Goal: Task Accomplishment & Management: Complete application form

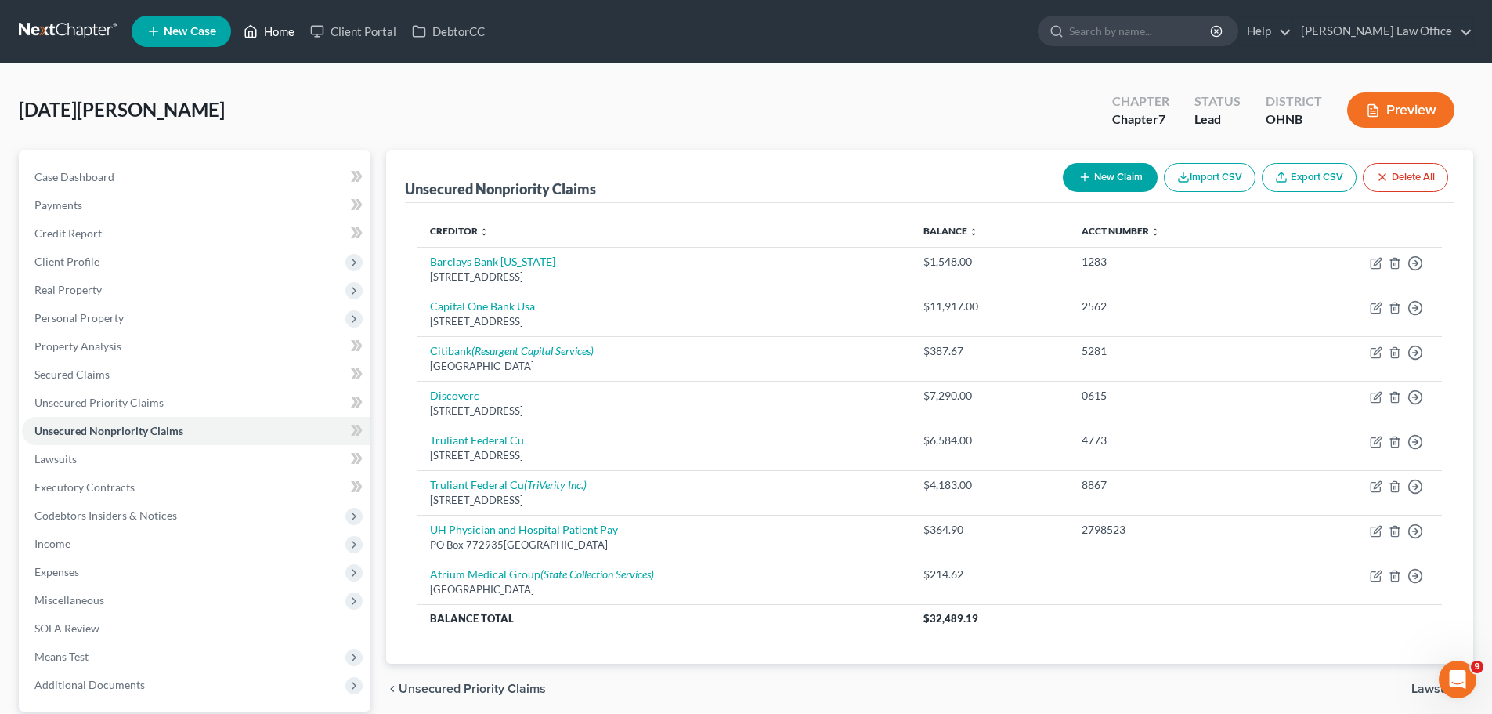
click at [273, 27] on link "Home" at bounding box center [269, 31] width 67 height 28
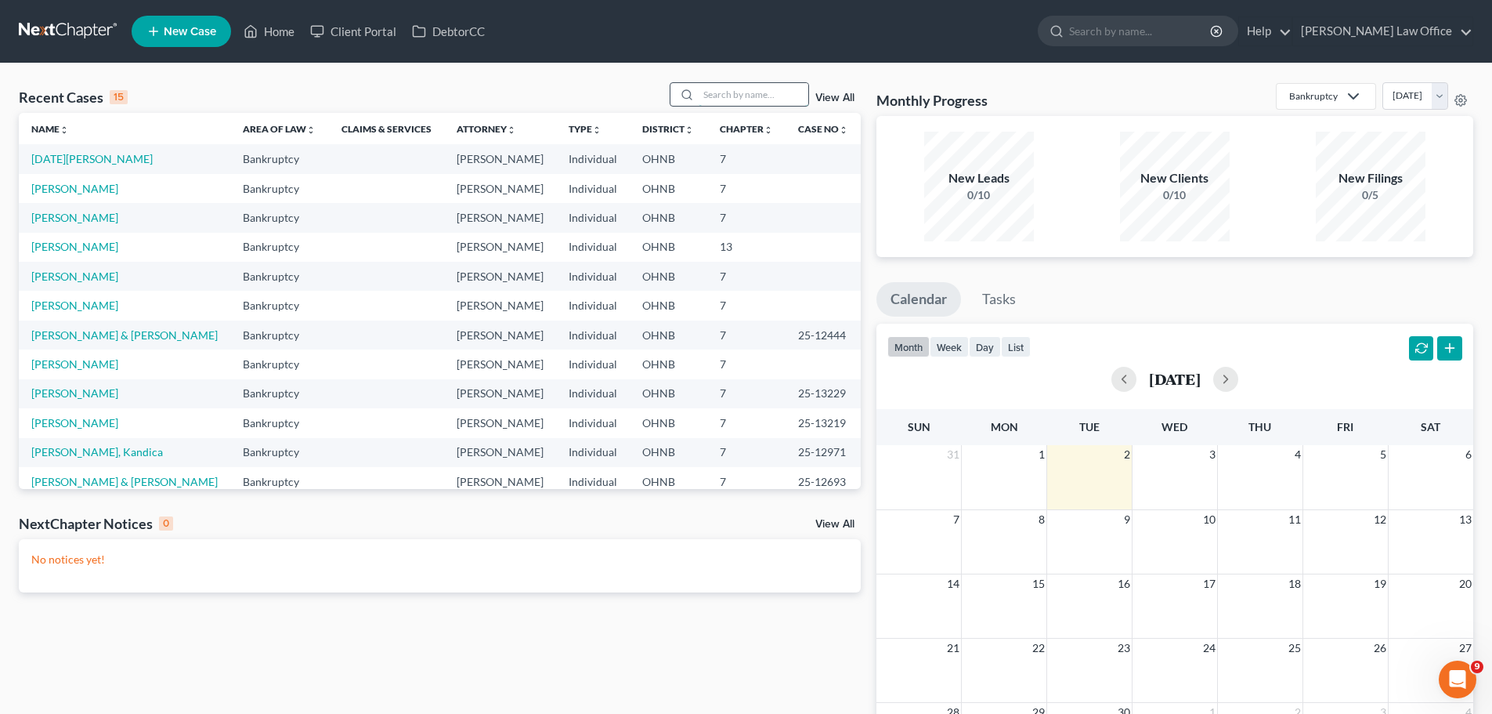
click at [749, 99] on input "search" at bounding box center [754, 94] width 110 height 23
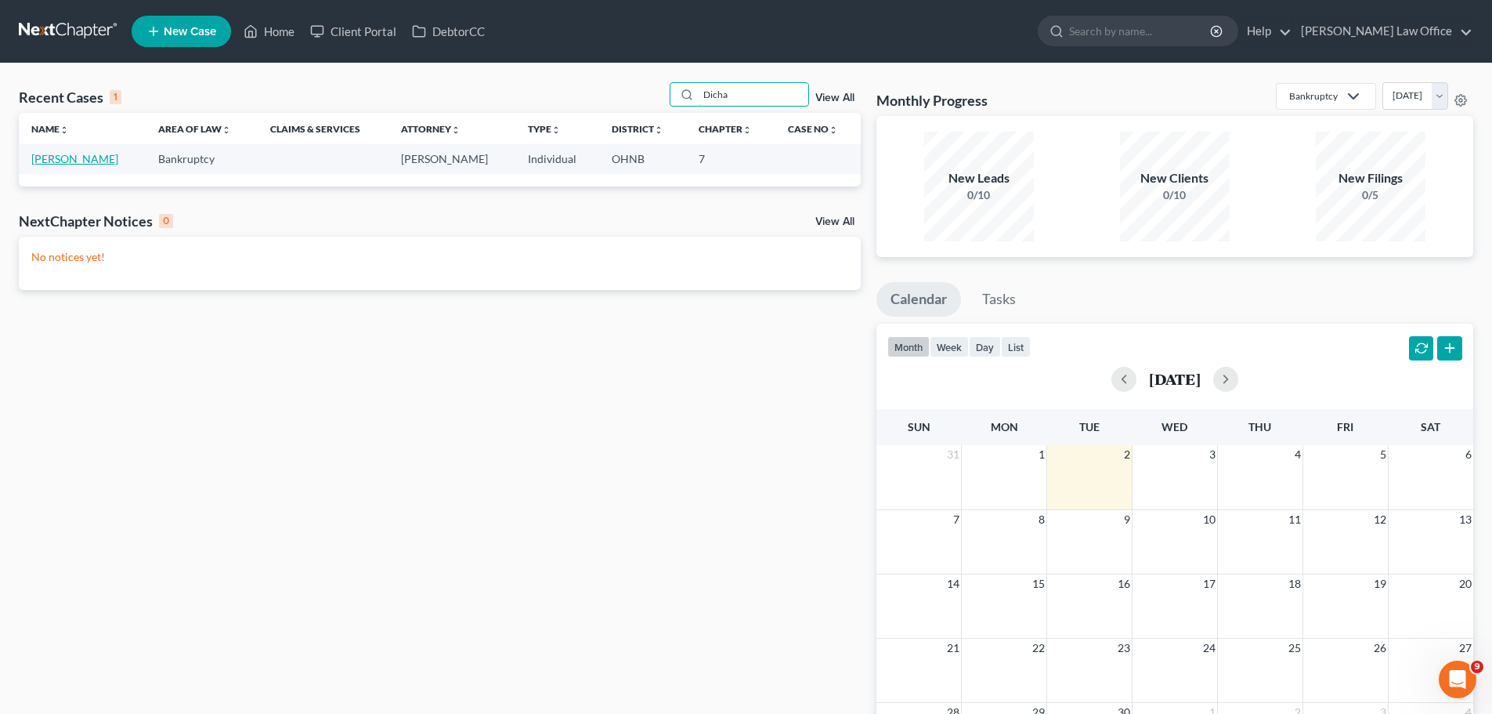
type input "Dicha"
click at [66, 157] on link "[PERSON_NAME]" at bounding box center [74, 158] width 87 height 13
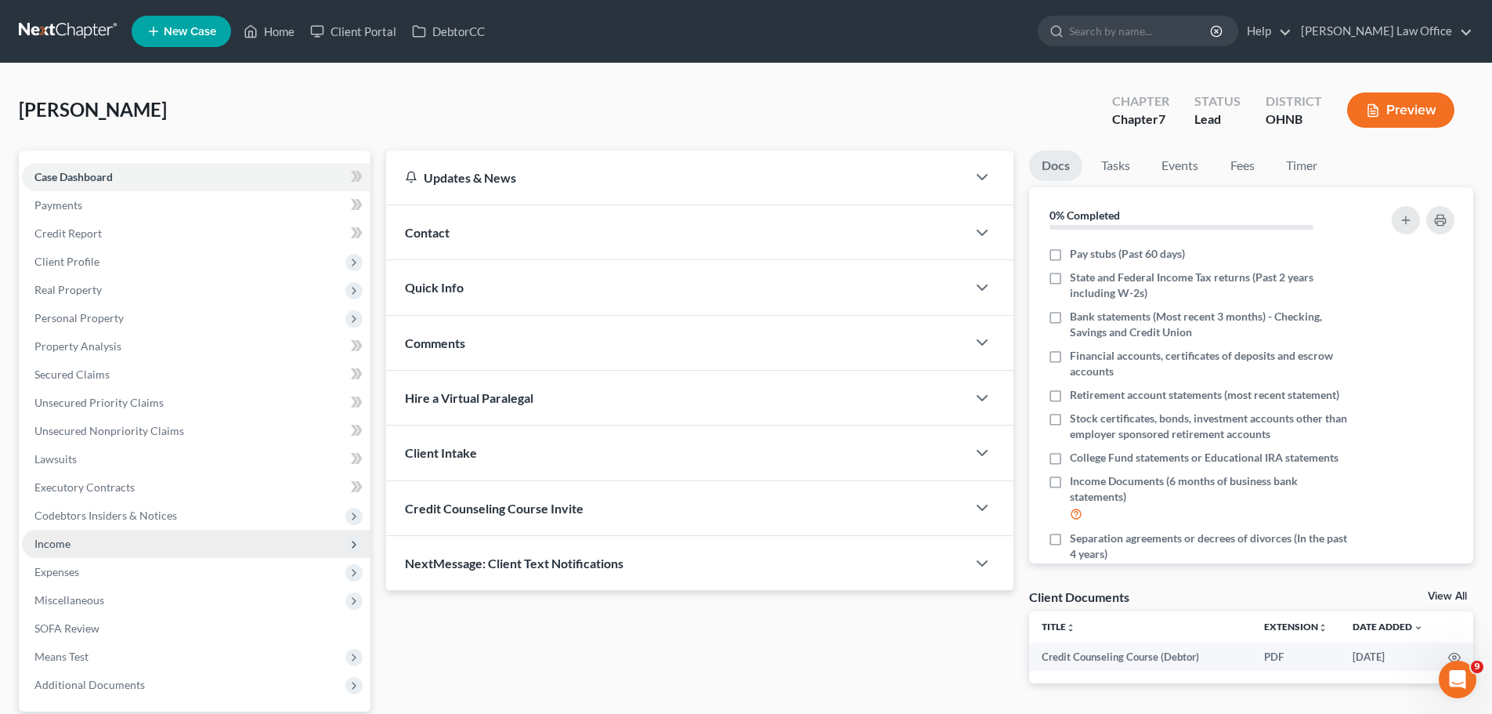
click at [81, 545] on span "Income" at bounding box center [196, 544] width 349 height 28
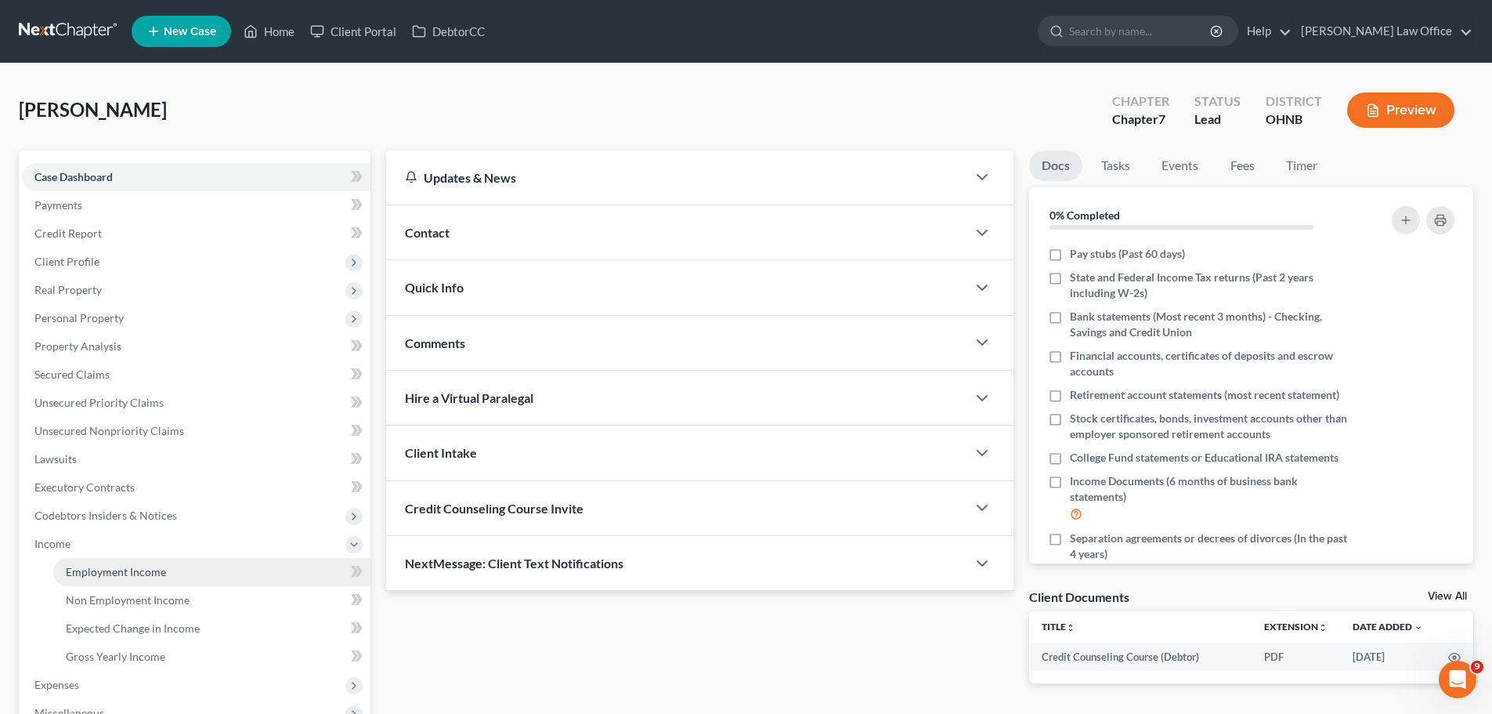
click at [120, 575] on span "Employment Income" at bounding box center [116, 571] width 100 height 13
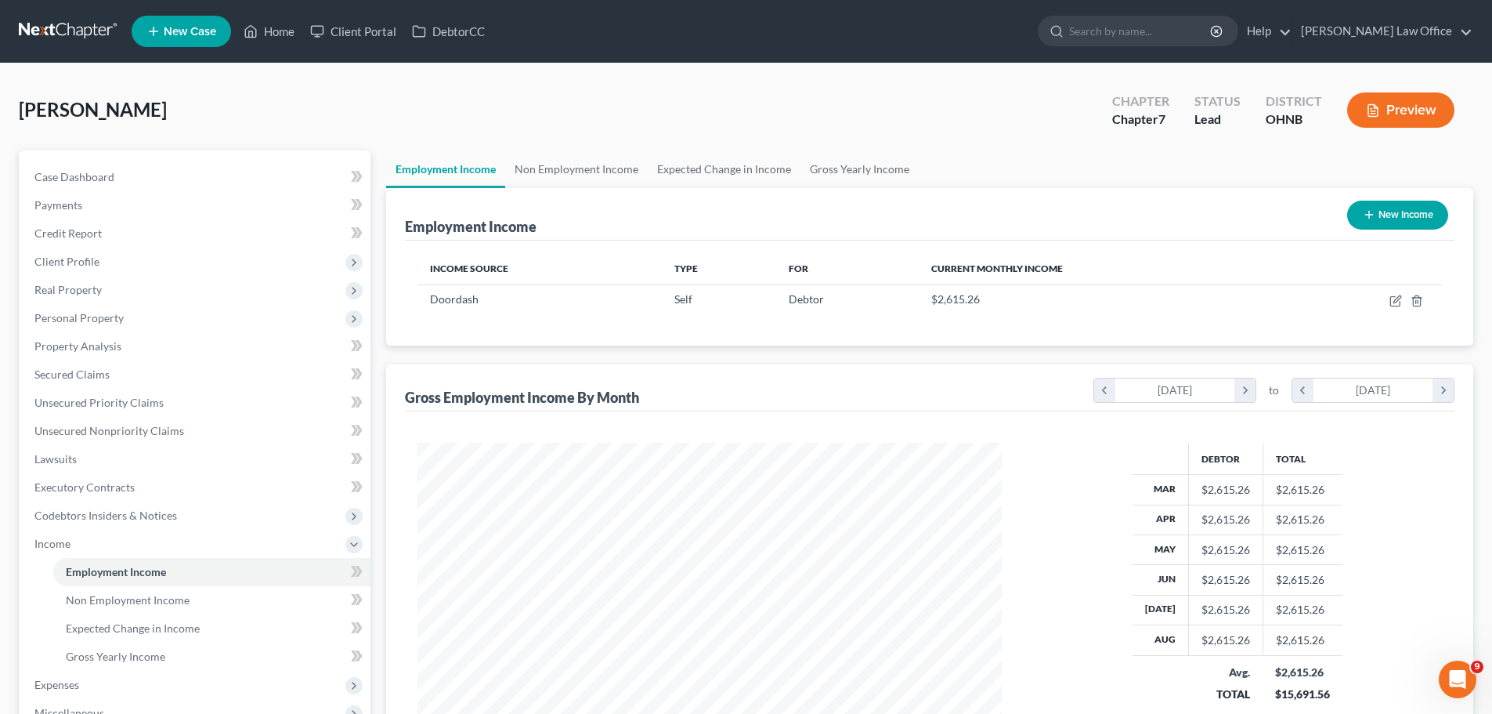
scroll to position [292, 616]
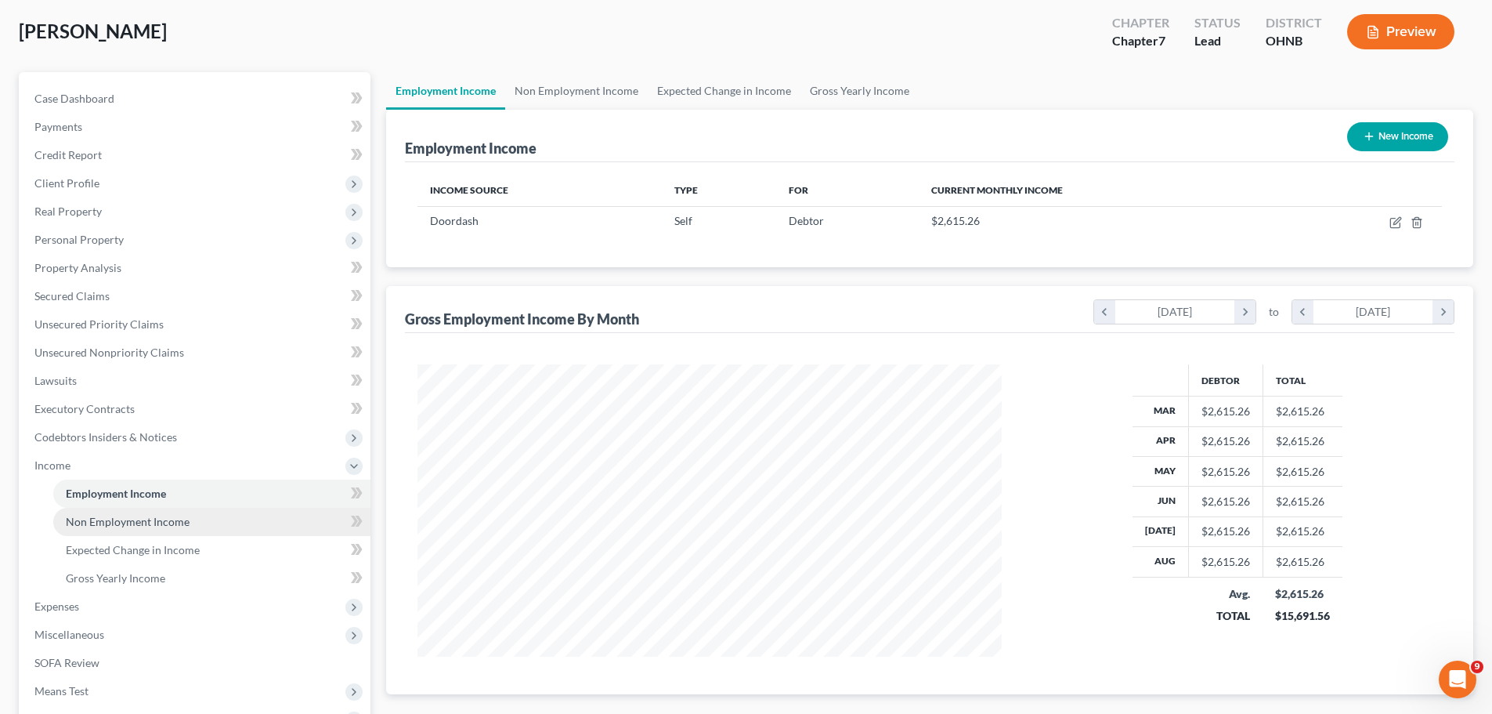
click at [187, 524] on link "Non Employment Income" at bounding box center [211, 522] width 317 height 28
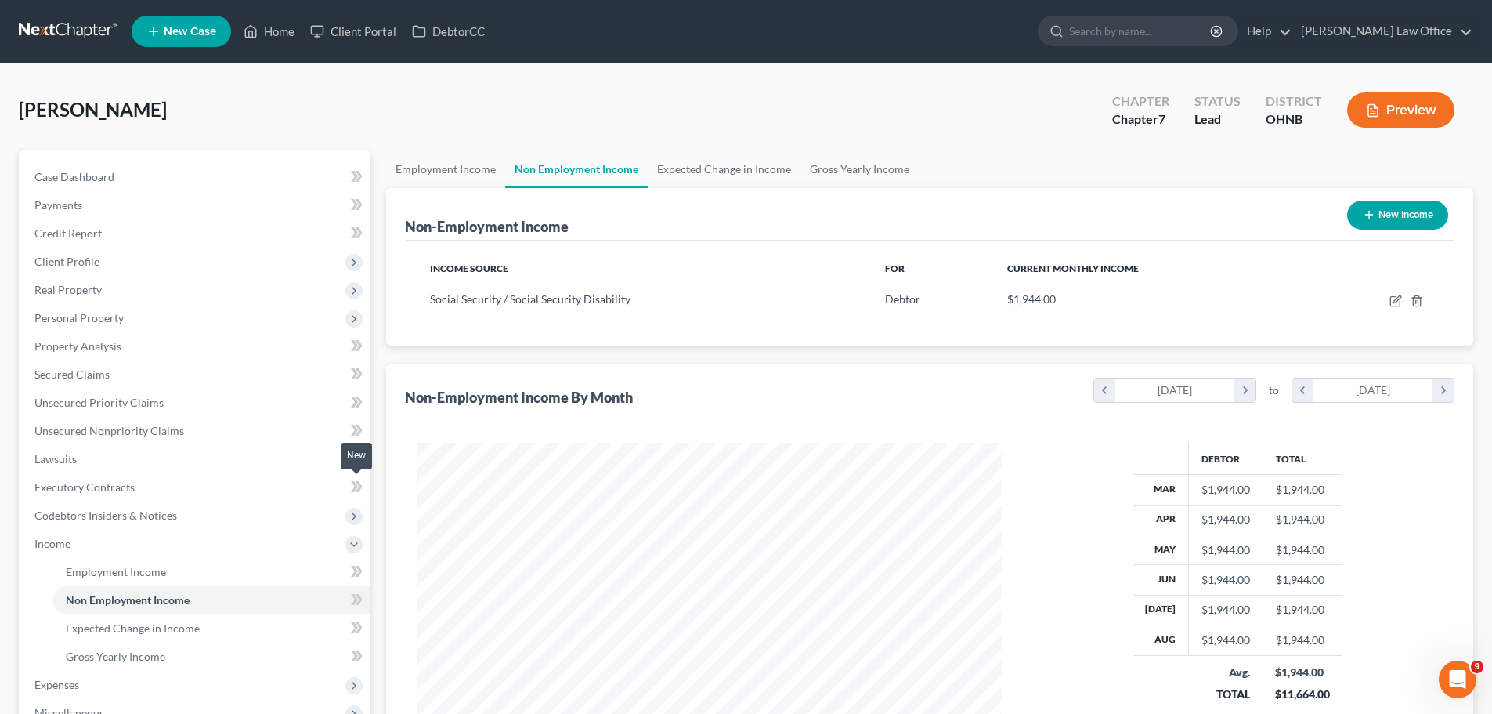
scroll to position [292, 616]
click at [291, 33] on link "Home" at bounding box center [269, 31] width 67 height 28
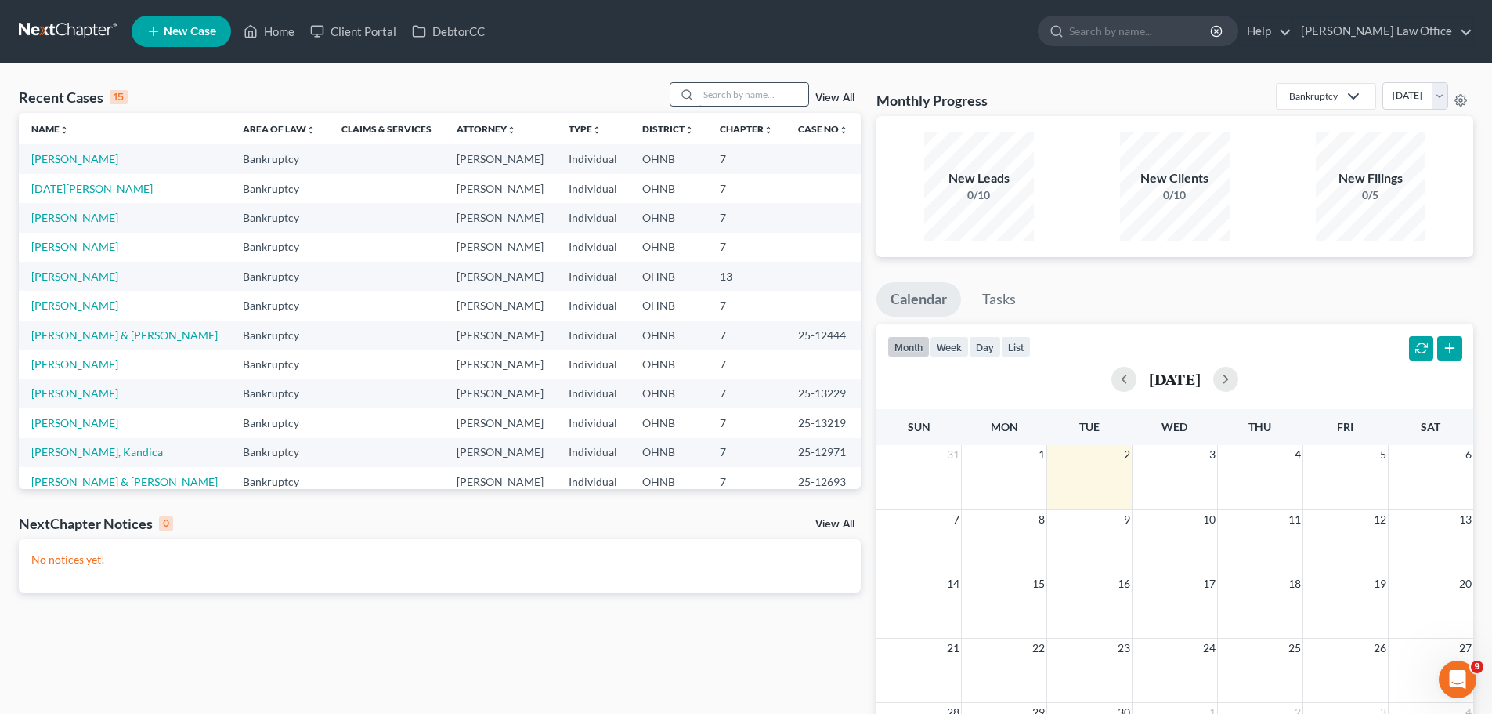
click at [754, 96] on input "search" at bounding box center [754, 94] width 110 height 23
type input "orlando"
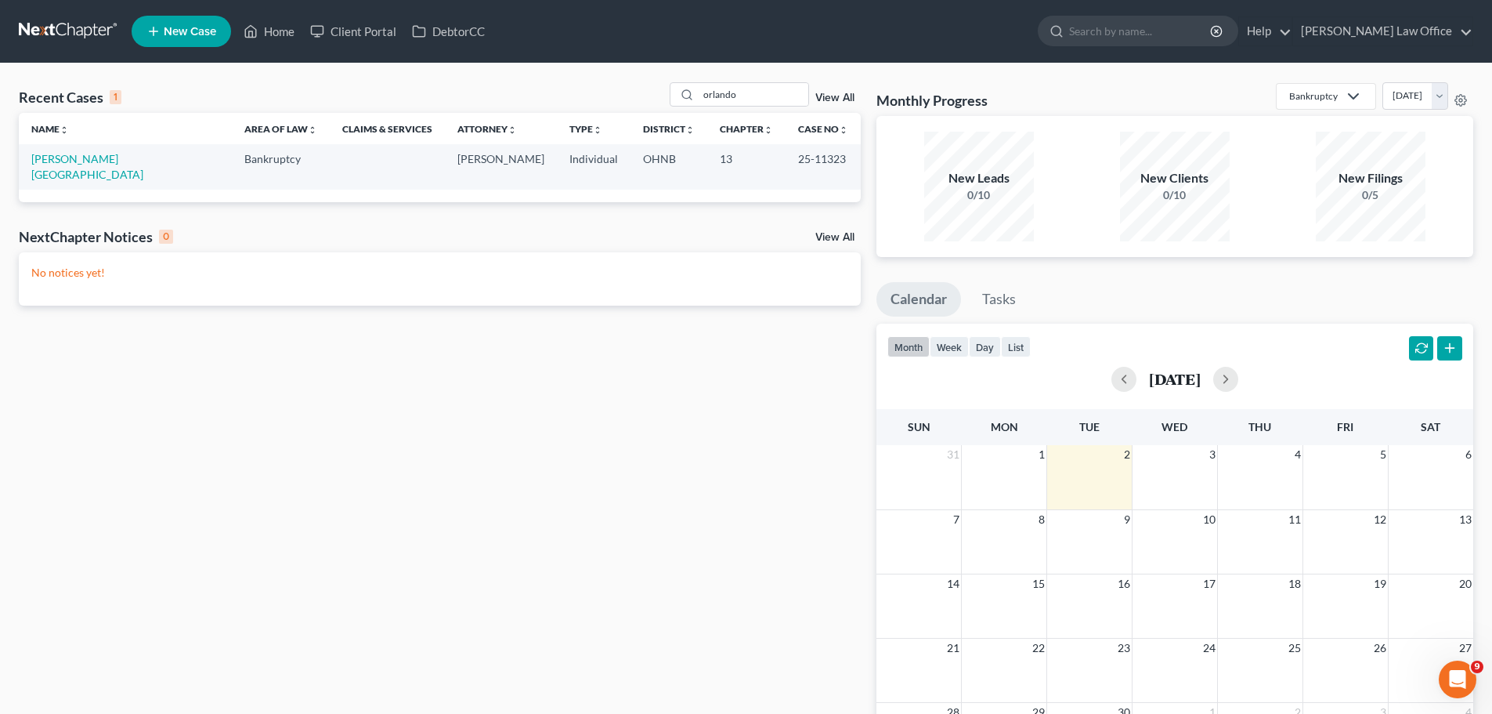
click at [99, 169] on td "[PERSON_NAME][GEOGRAPHIC_DATA]" at bounding box center [125, 166] width 213 height 45
click at [99, 161] on link "[PERSON_NAME][GEOGRAPHIC_DATA]" at bounding box center [87, 166] width 112 height 29
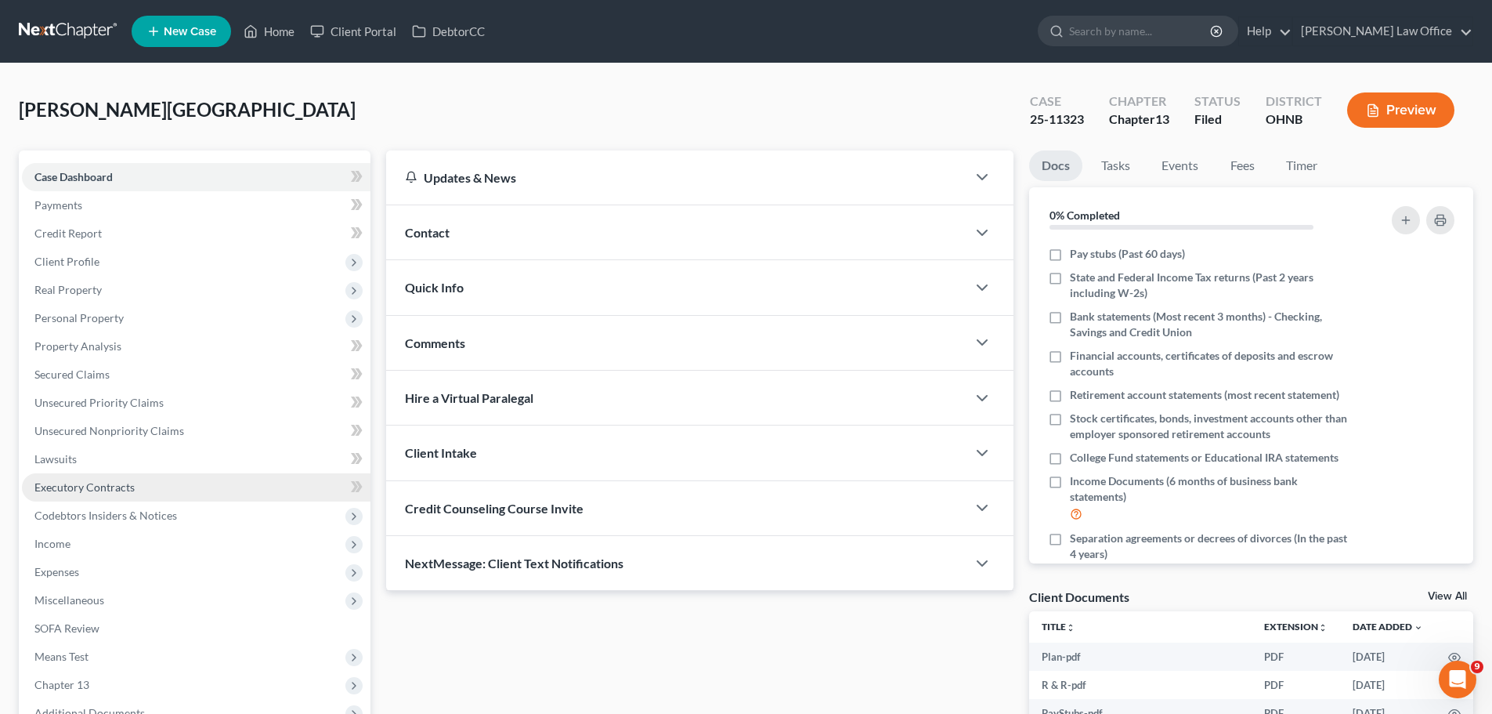
scroll to position [157, 0]
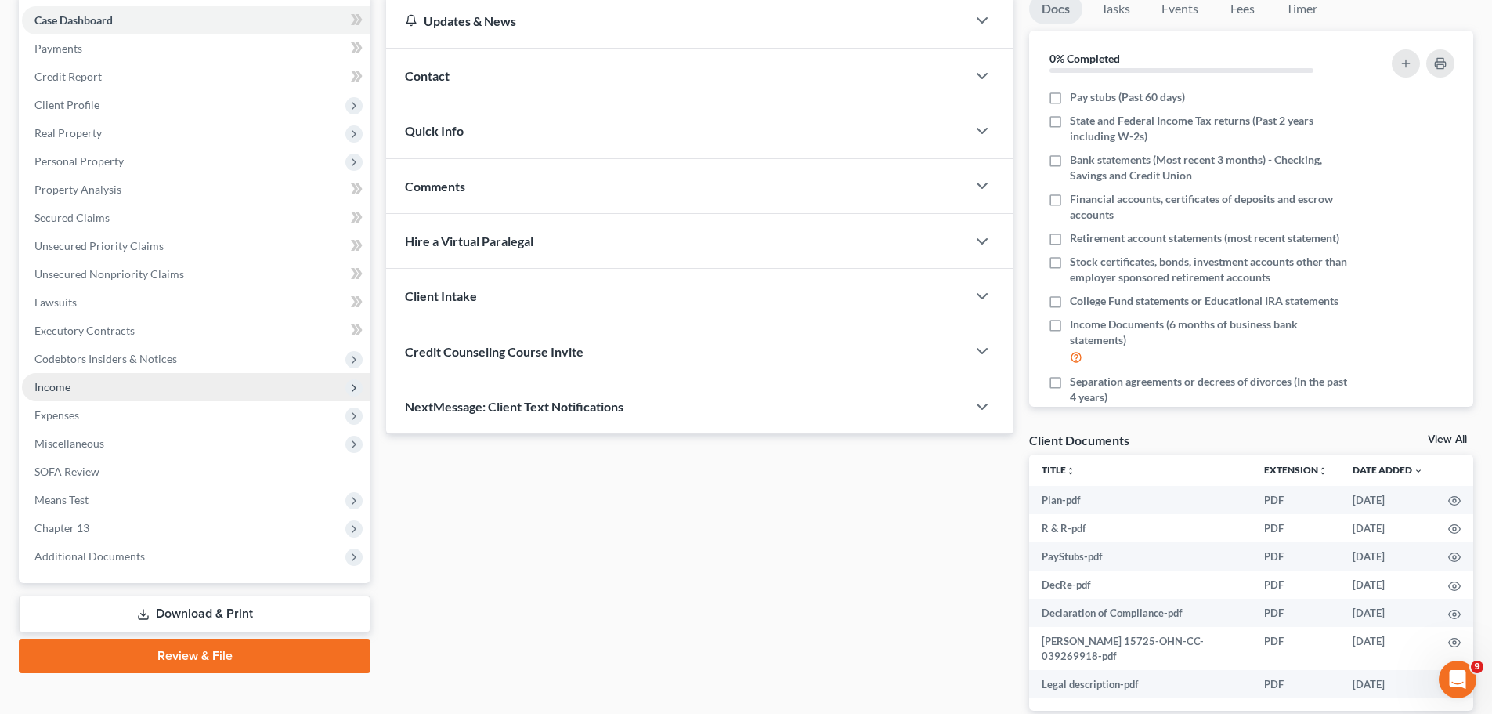
click at [62, 389] on span "Income" at bounding box center [52, 386] width 36 height 13
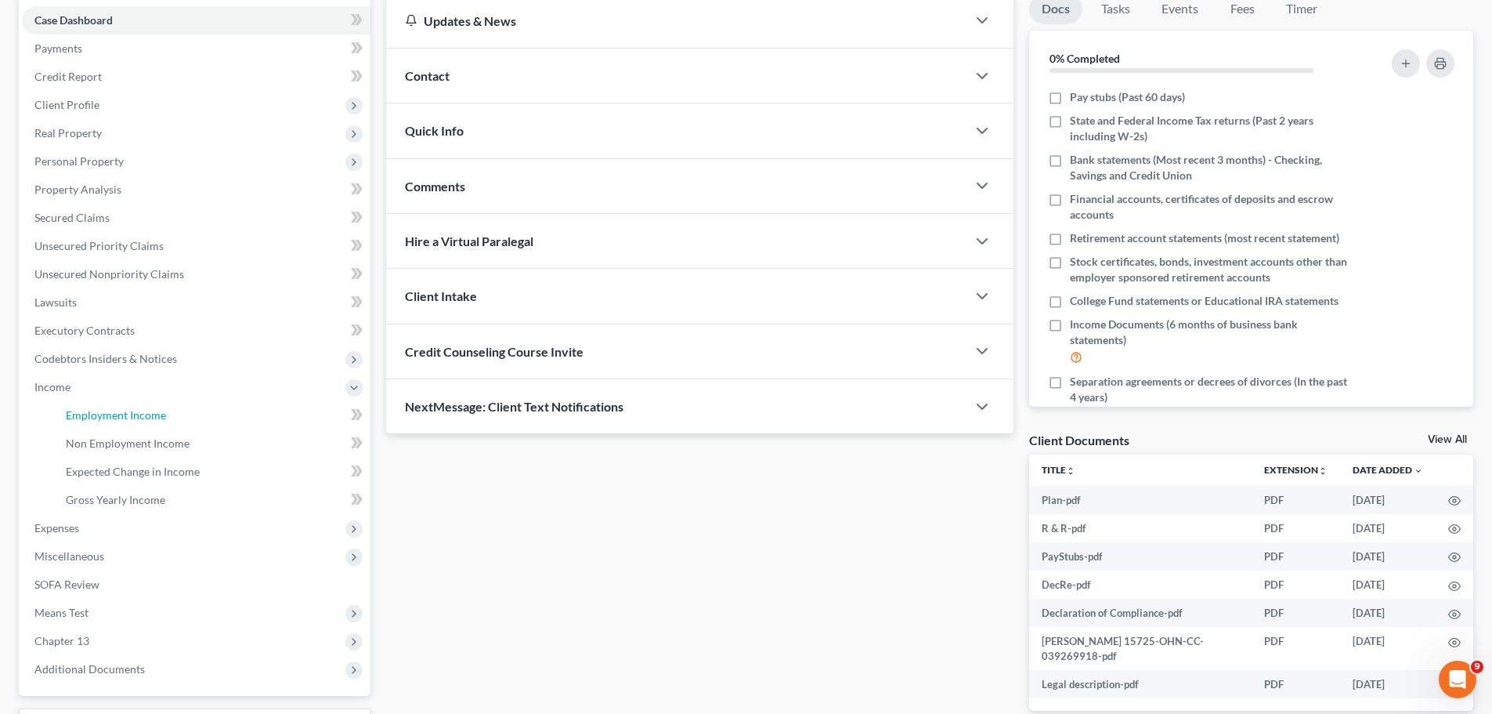
click at [157, 418] on span "Employment Income" at bounding box center [116, 414] width 100 height 13
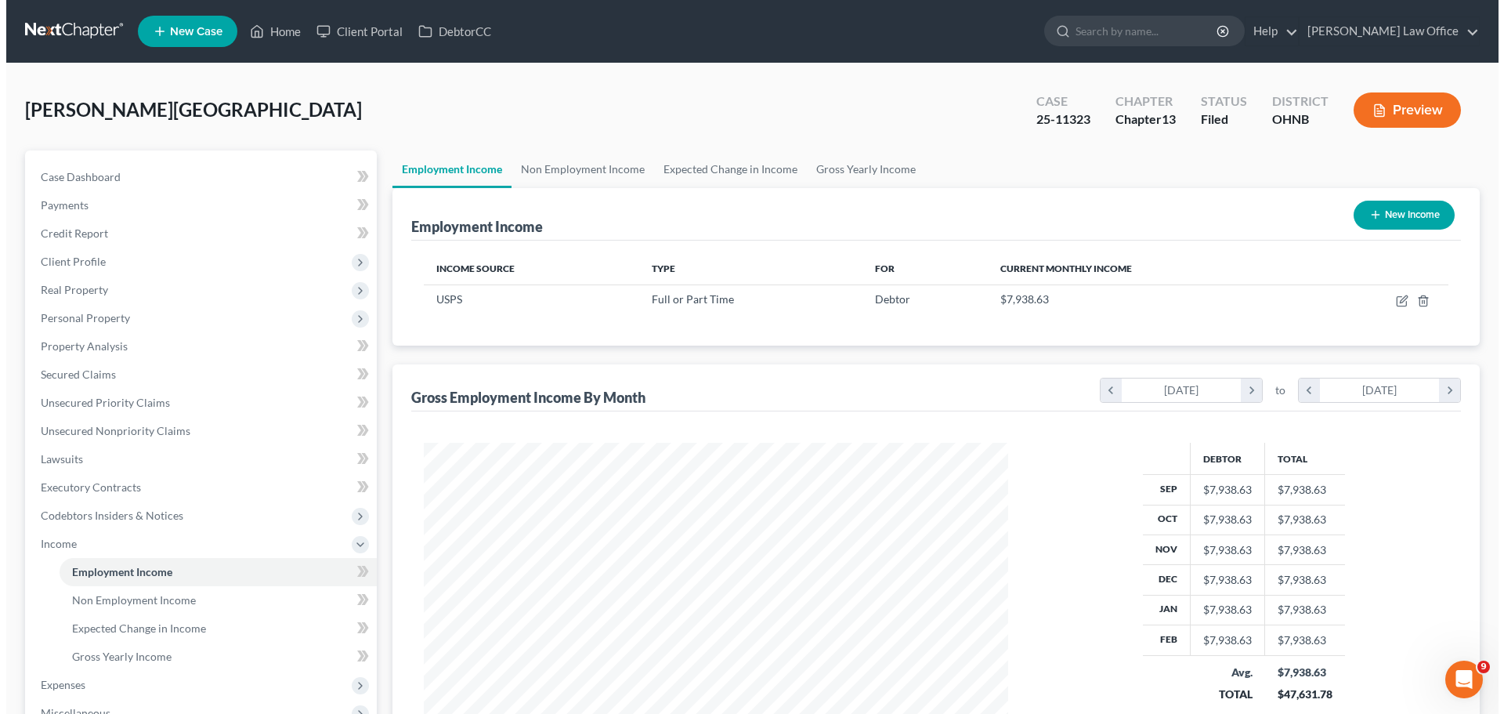
scroll to position [292, 616]
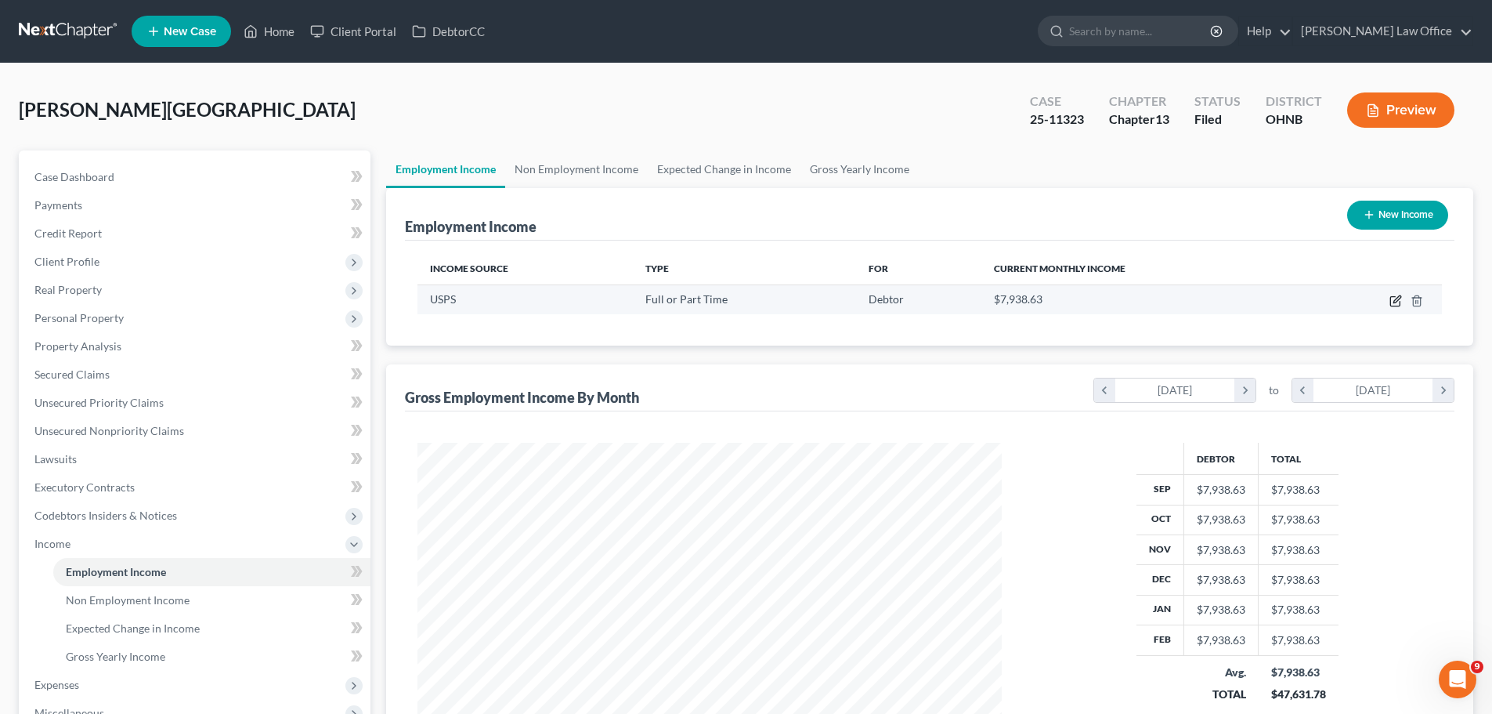
click at [1397, 298] on icon "button" at bounding box center [1396, 301] width 13 height 13
select select "0"
select select "36"
select select "0"
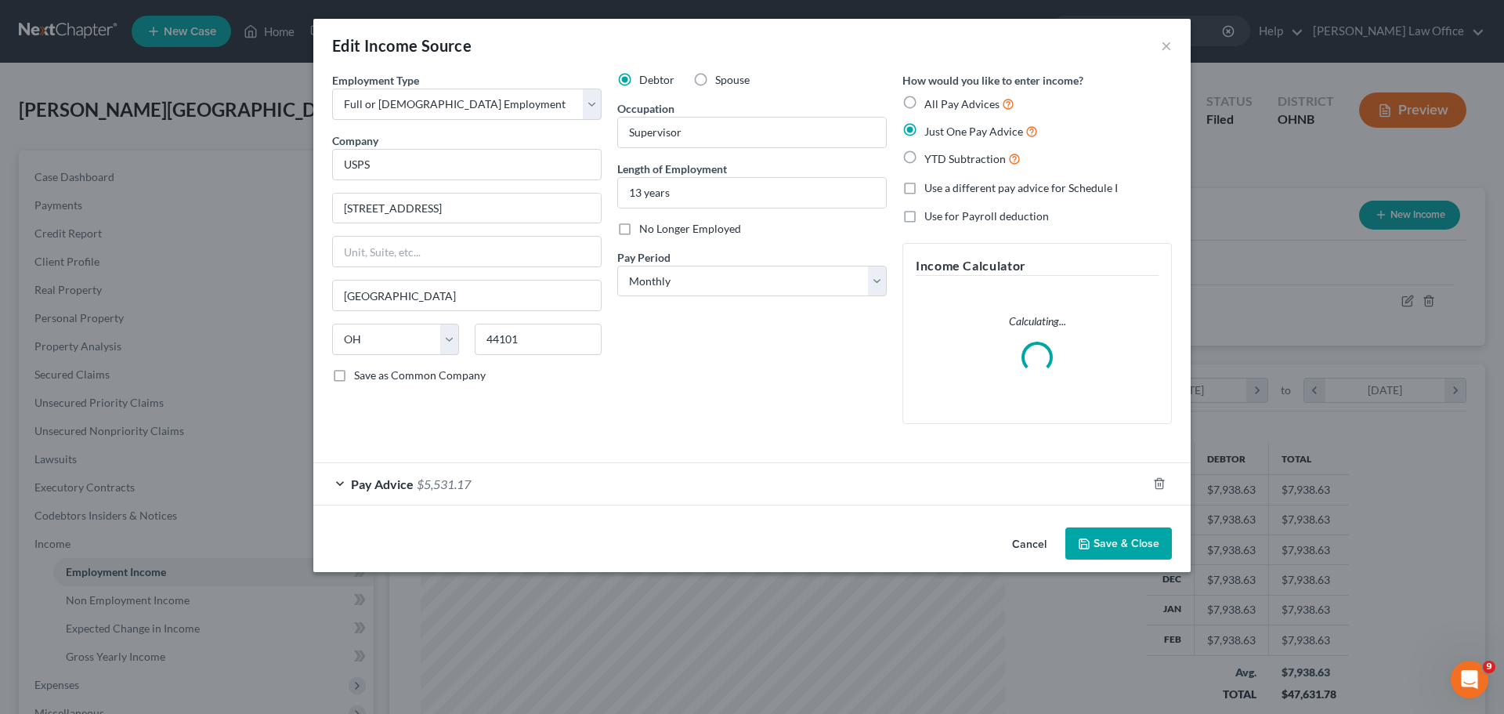
scroll to position [295, 621]
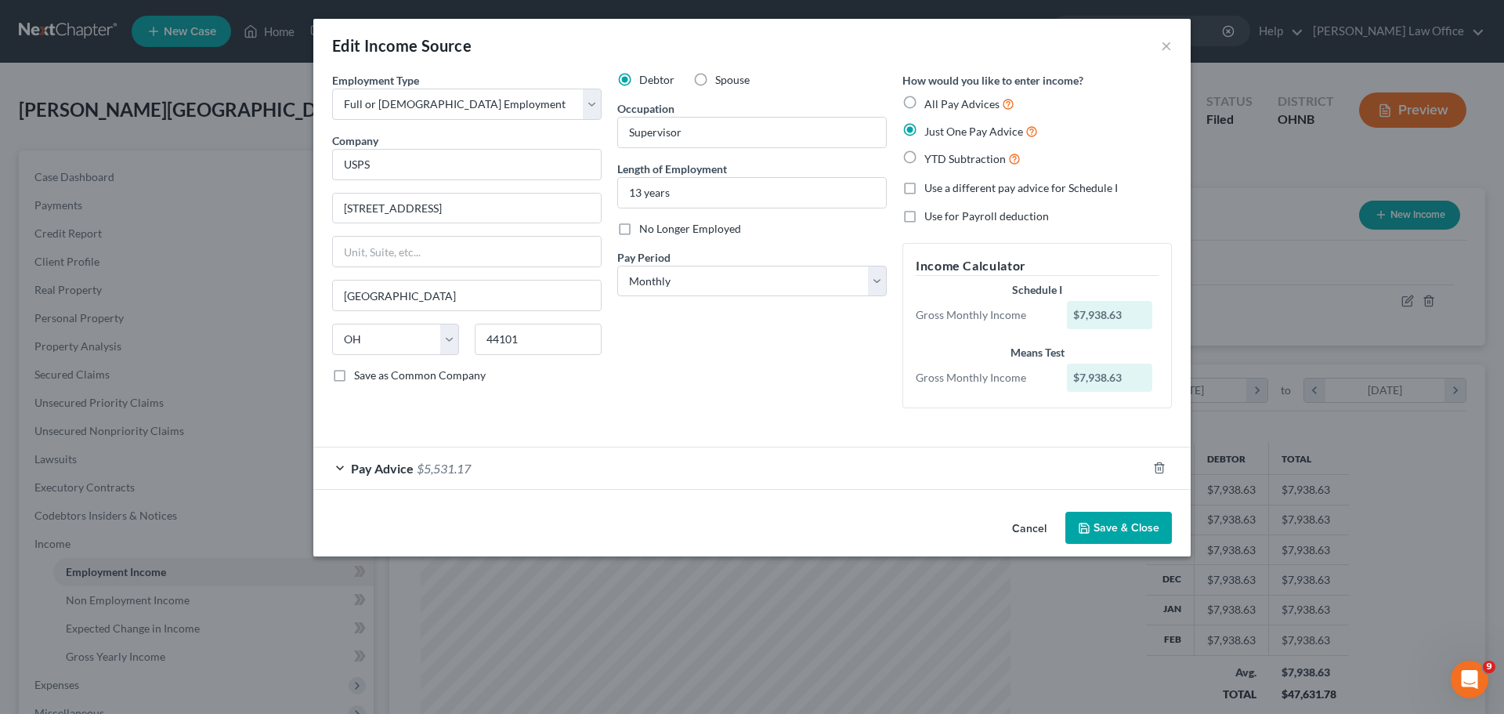
click at [555, 471] on div "Pay Advice $5,531.17" at bounding box center [730, 468] width 834 height 42
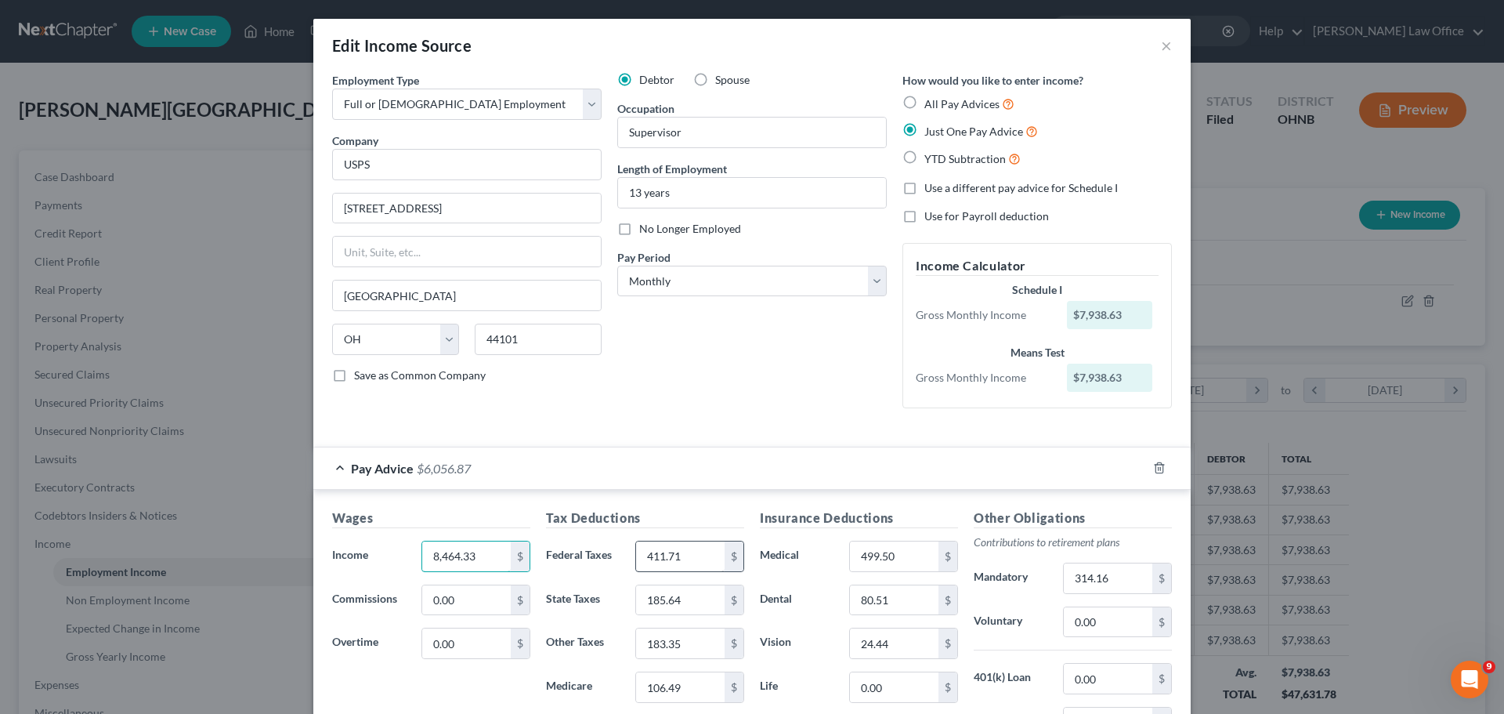
type input "8,464.33"
click at [697, 558] on input "411.71" at bounding box center [680, 556] width 89 height 30
click at [893, 563] on input "499.50" at bounding box center [894, 556] width 89 height 30
type input "686.48"
click at [883, 606] on input "80.51" at bounding box center [894, 600] width 89 height 30
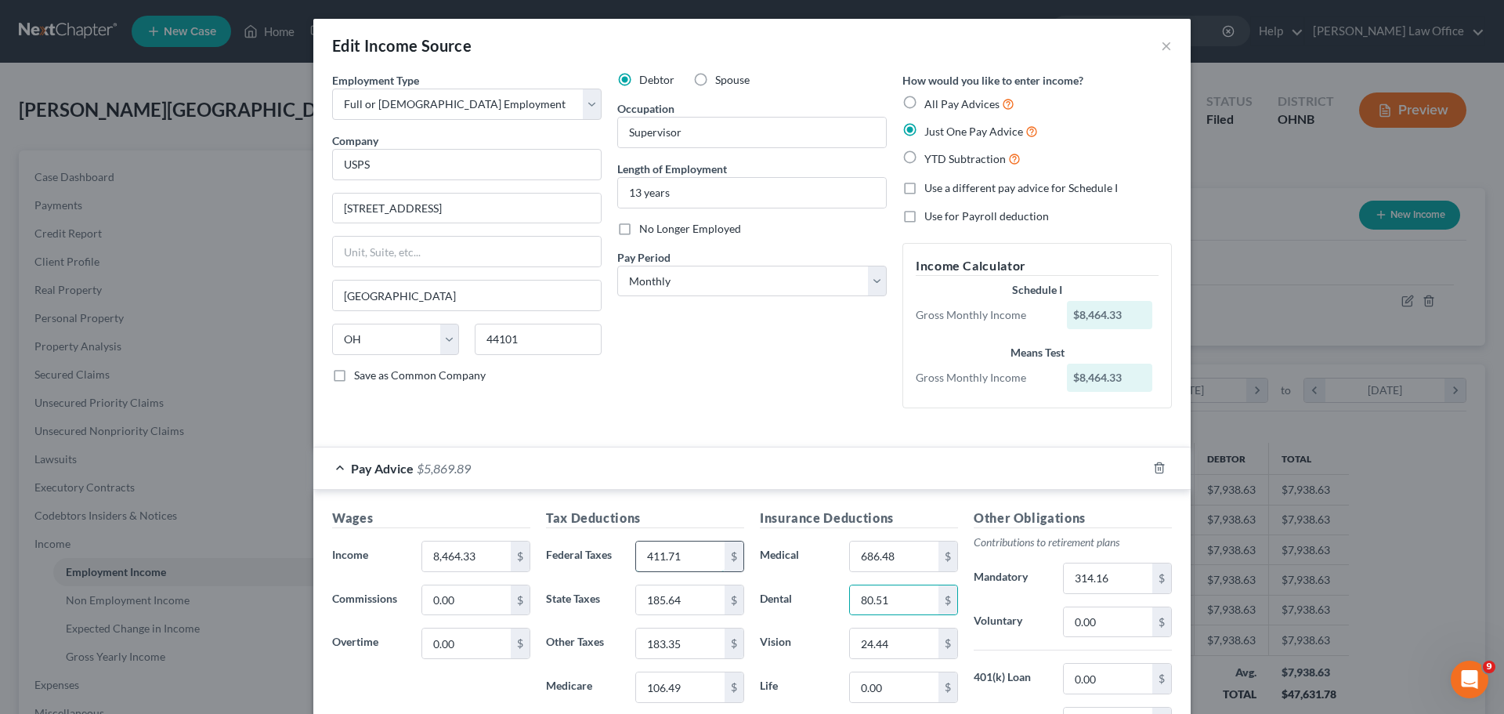
click at [687, 560] on input "411.71" at bounding box center [680, 556] width 89 height 30
type input "640.08"
click at [693, 611] on input "185.64" at bounding box center [680, 600] width 89 height 30
click at [702, 639] on input "183.35" at bounding box center [680, 643] width 89 height 30
click at [694, 681] on input "106.49" at bounding box center [680, 687] width 89 height 30
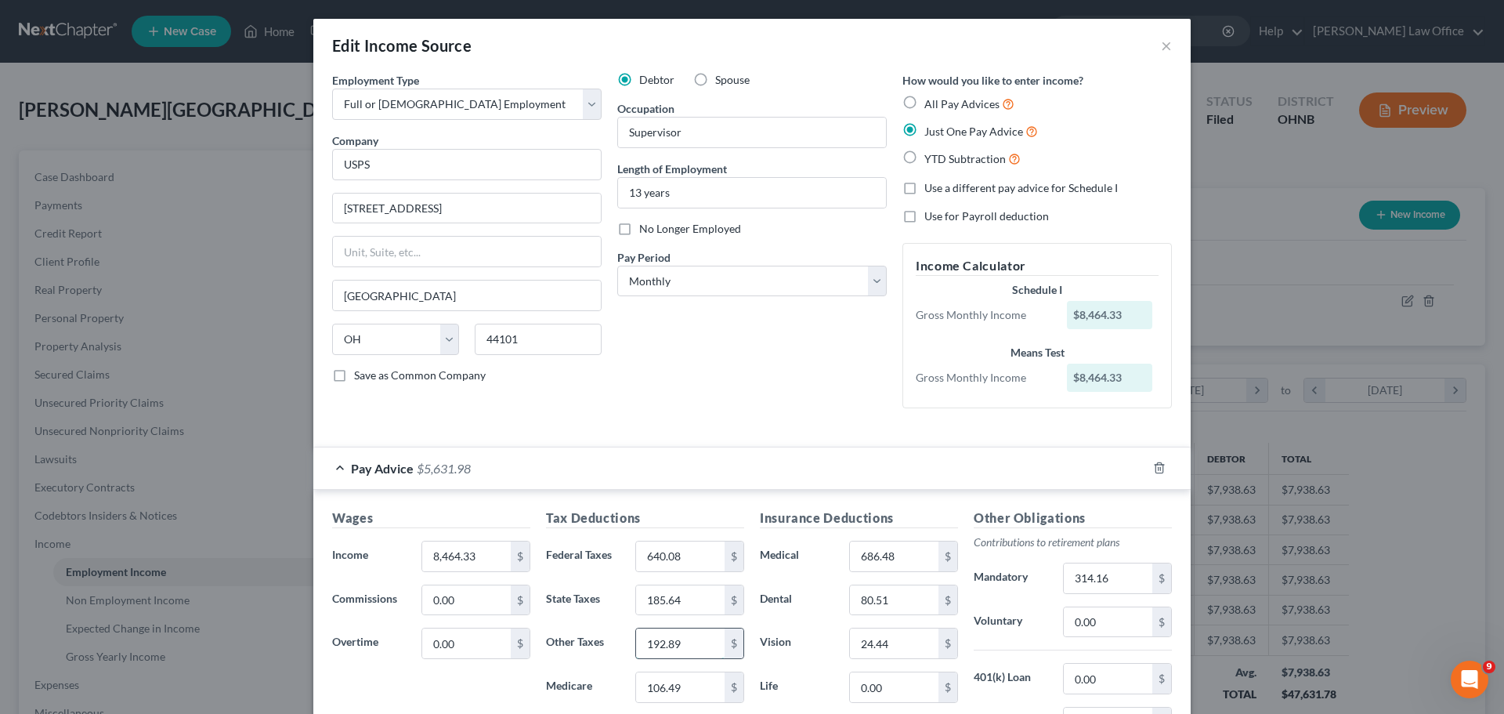
click at [701, 650] on input "192.89" at bounding box center [680, 643] width 89 height 30
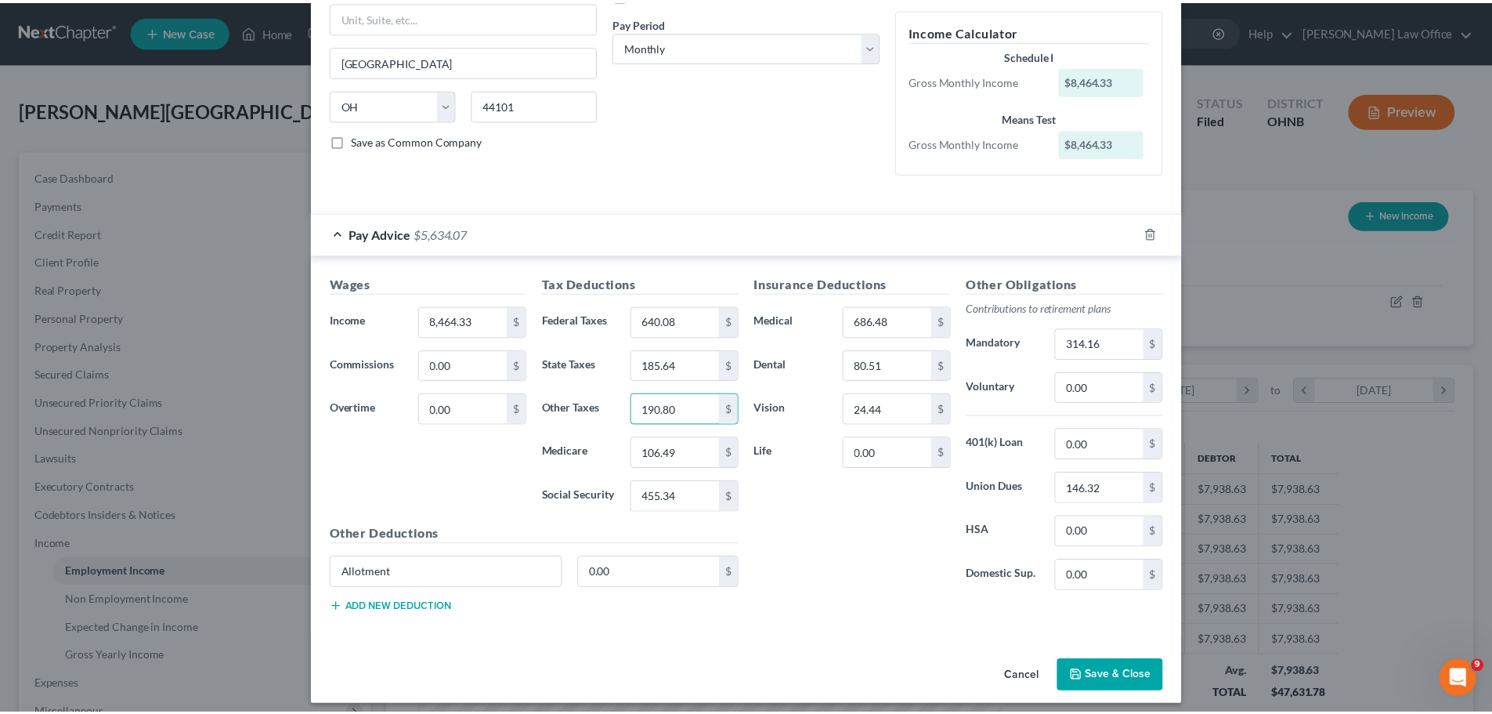
scroll to position [235, 0]
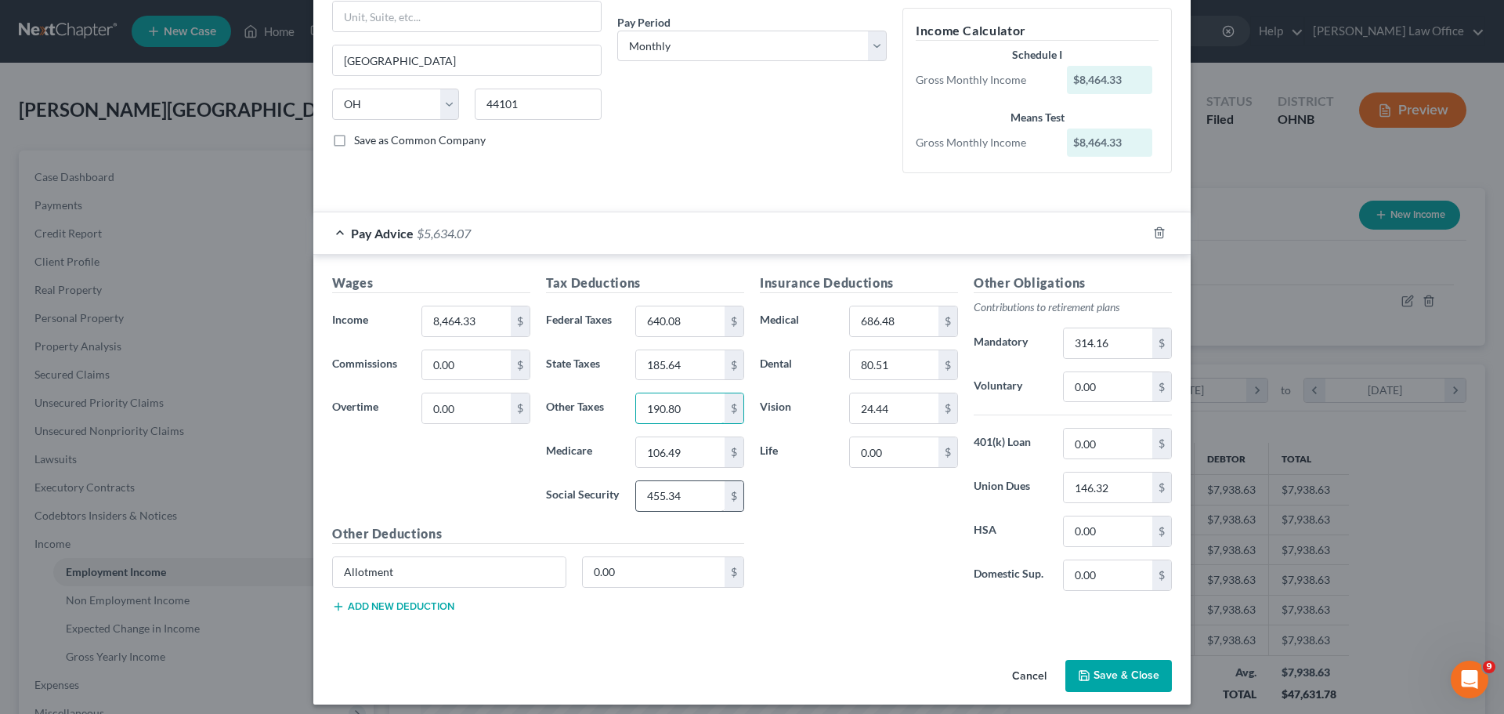
type input "190.80"
click at [676, 501] on input "455.34" at bounding box center [680, 496] width 89 height 30
click at [888, 413] on input "24.44" at bounding box center [894, 408] width 89 height 30
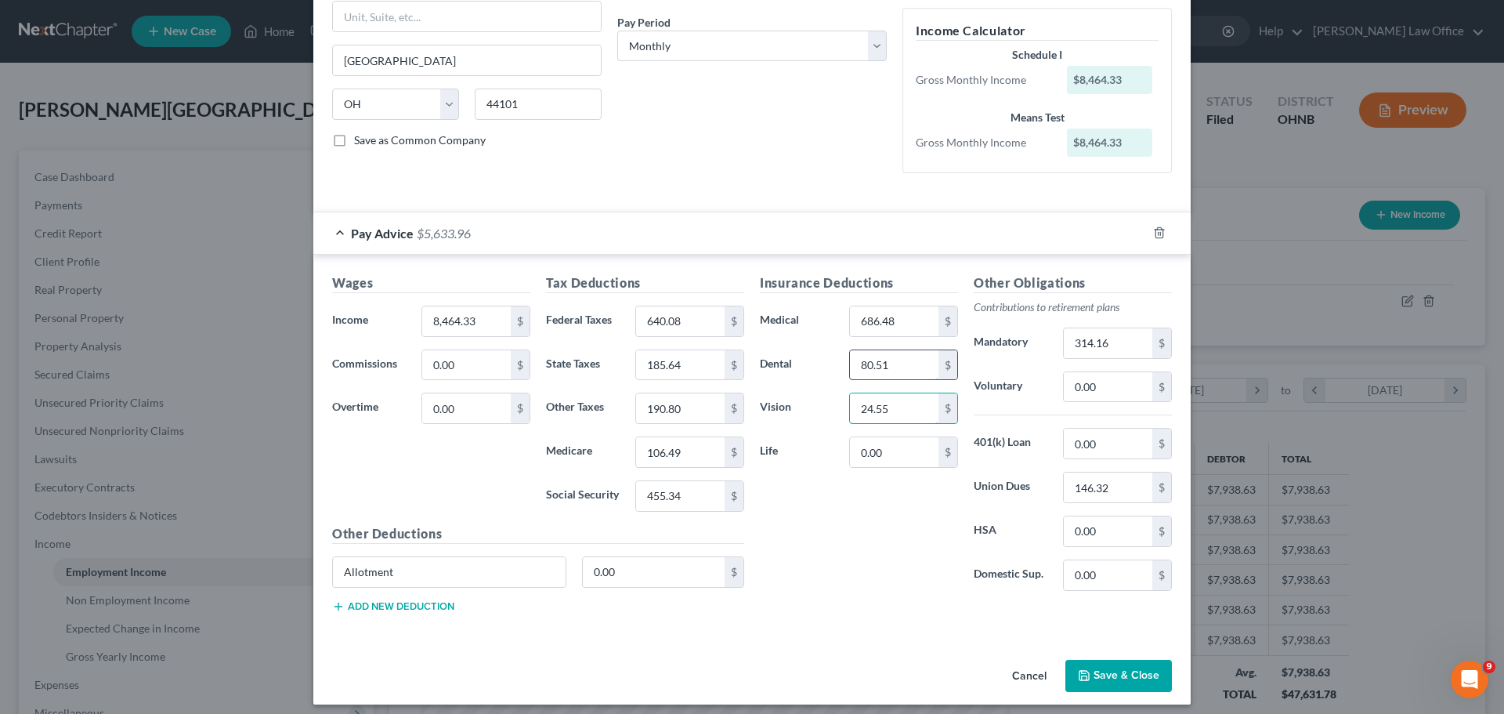
type input "24.55"
click at [880, 369] on input "80.51" at bounding box center [894, 365] width 89 height 30
type input "83.69"
click at [895, 406] on input "24.55" at bounding box center [894, 408] width 89 height 30
click at [680, 496] on input "455.34" at bounding box center [680, 496] width 89 height 30
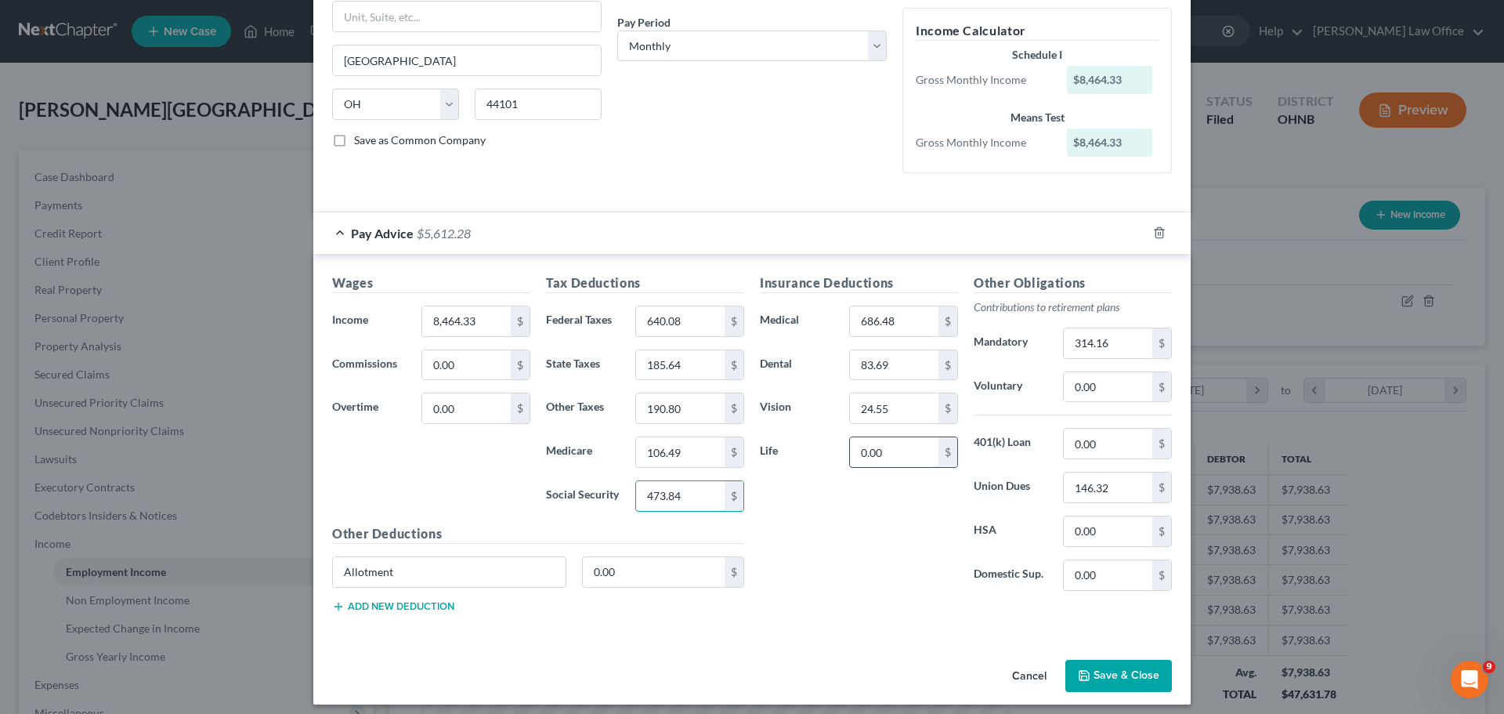
type input "473.84"
click at [900, 459] on input "0.00" at bounding box center [894, 452] width 89 height 30
click at [700, 450] on input "106.49" at bounding box center [680, 452] width 89 height 30
type input "110.82"
click at [805, 572] on div "Insurance Deductions Medical 686.48 $ Dental 83.69 $ Vision 24.55 $ Life 0.00 $" at bounding box center [859, 438] width 214 height 330
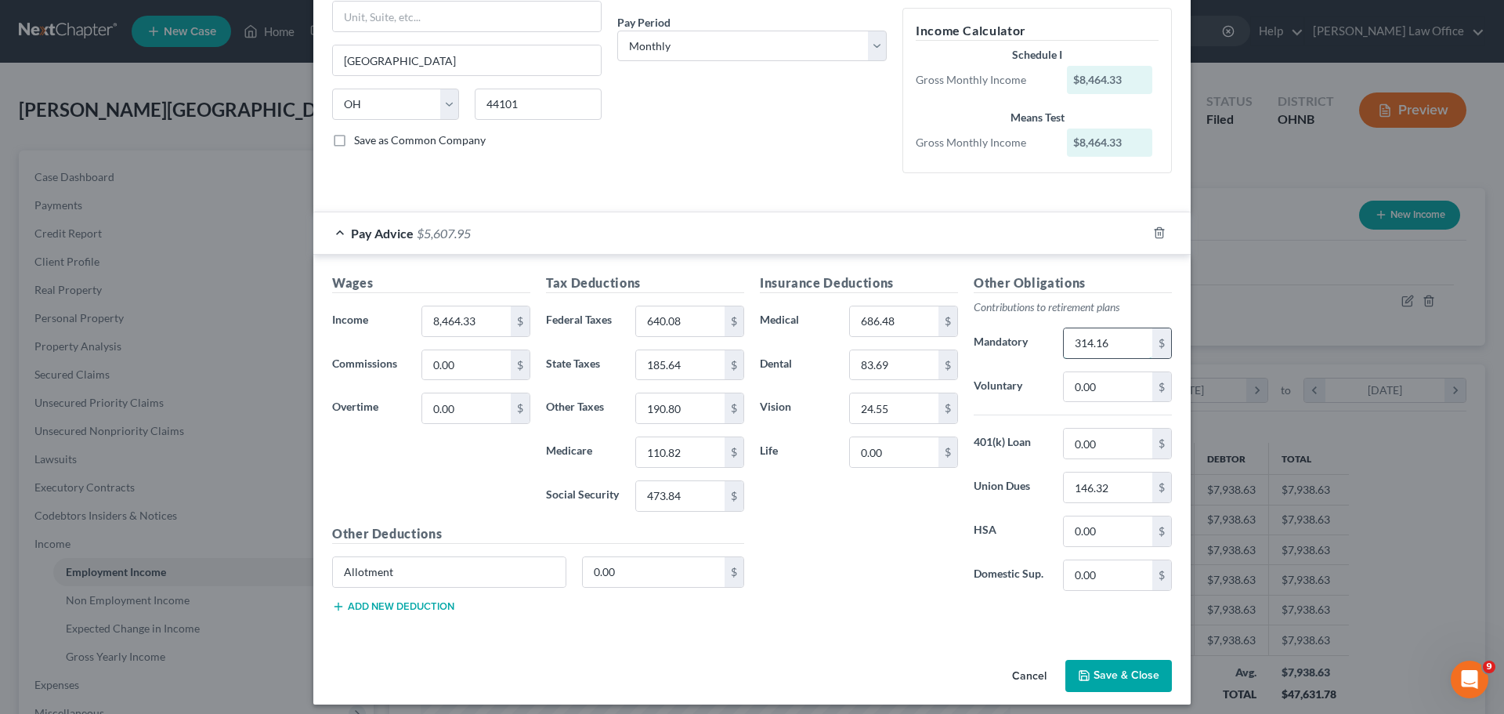
click at [1103, 350] on input "314.16" at bounding box center [1108, 343] width 89 height 30
type input "328.02"
click at [878, 552] on div "Insurance Deductions Medical 686.48 $ Dental 83.69 $ Vision 24.55 $ Life 0.00 $" at bounding box center [859, 438] width 214 height 330
click at [1136, 675] on button "Save & Close" at bounding box center [1118, 676] width 107 height 33
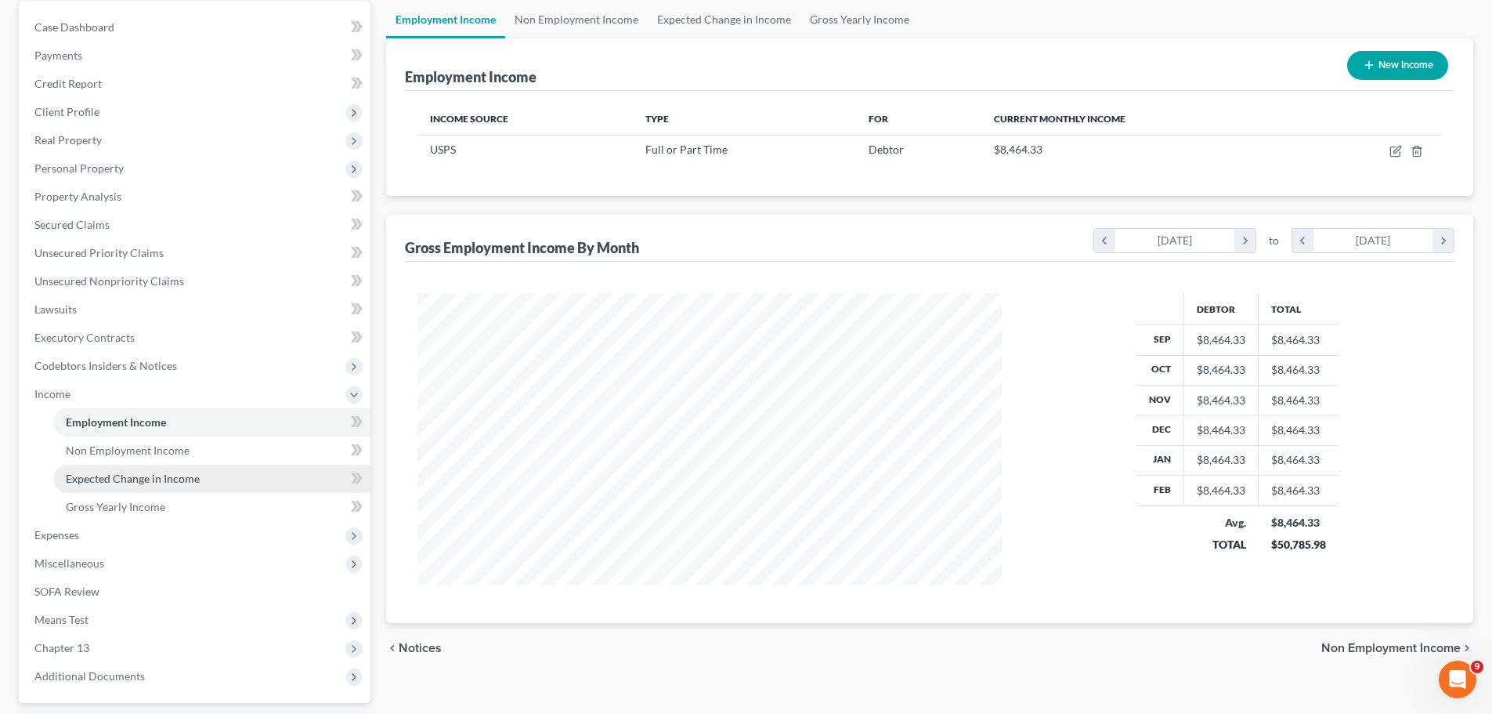
scroll to position [157, 0]
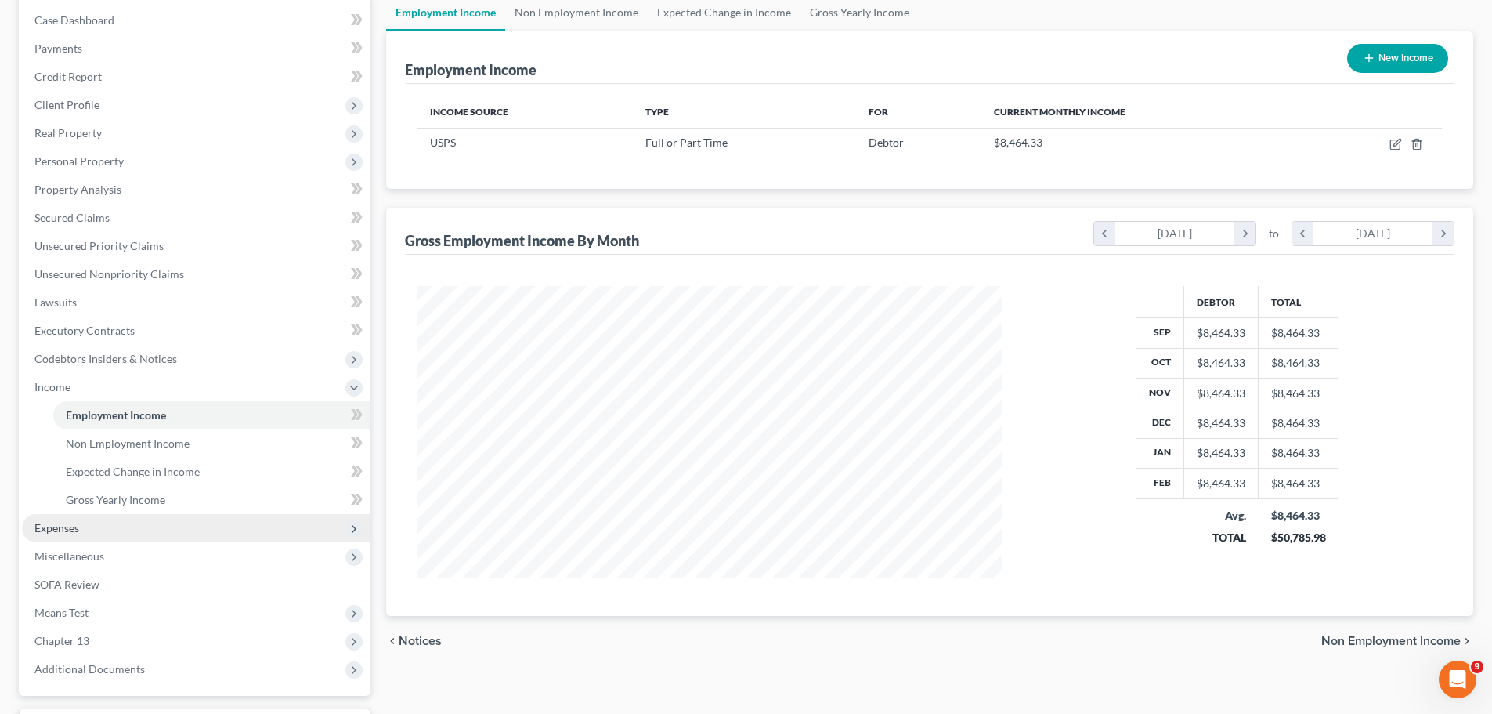
drag, startPoint x: 112, startPoint y: 526, endPoint x: 183, endPoint y: 529, distance: 70.5
click at [112, 526] on span "Expenses" at bounding box center [196, 528] width 349 height 28
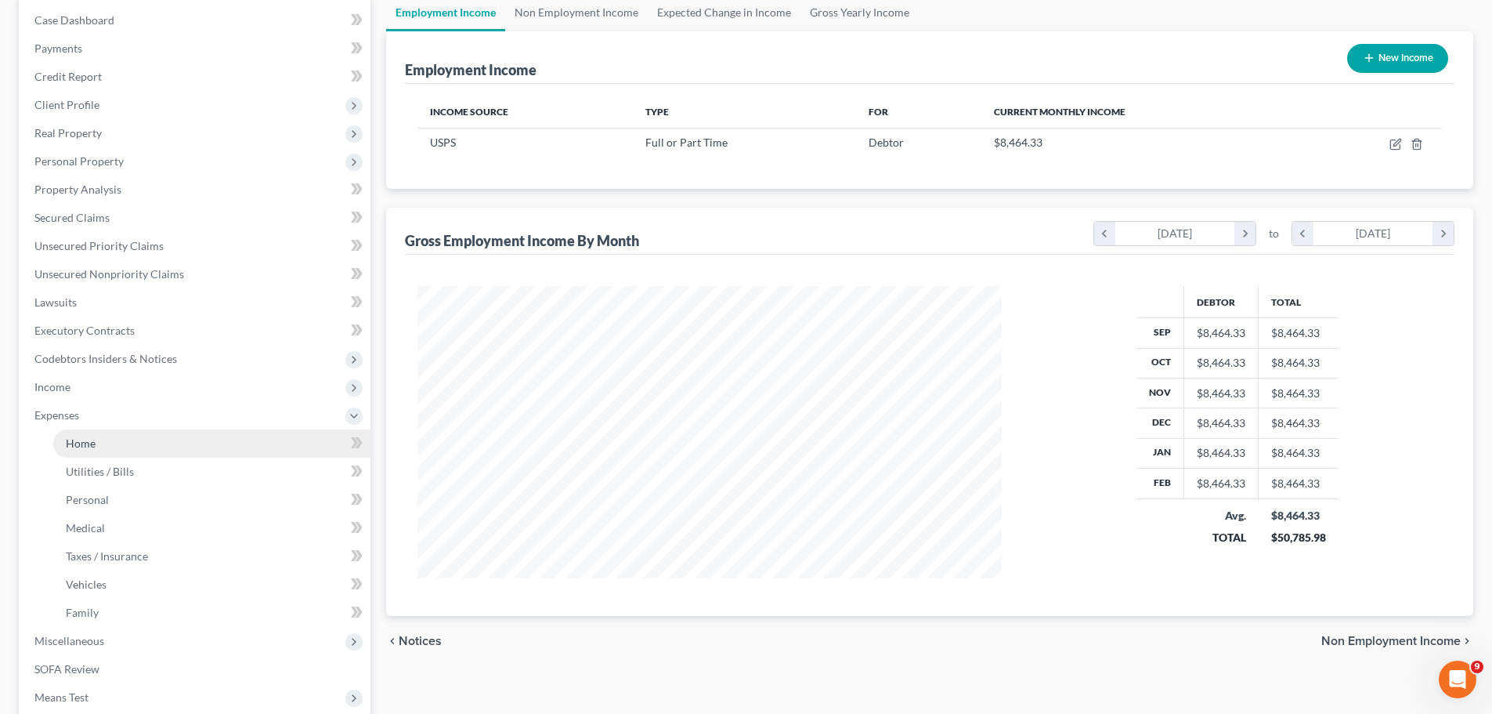
click at [111, 448] on link "Home" at bounding box center [211, 443] width 317 height 28
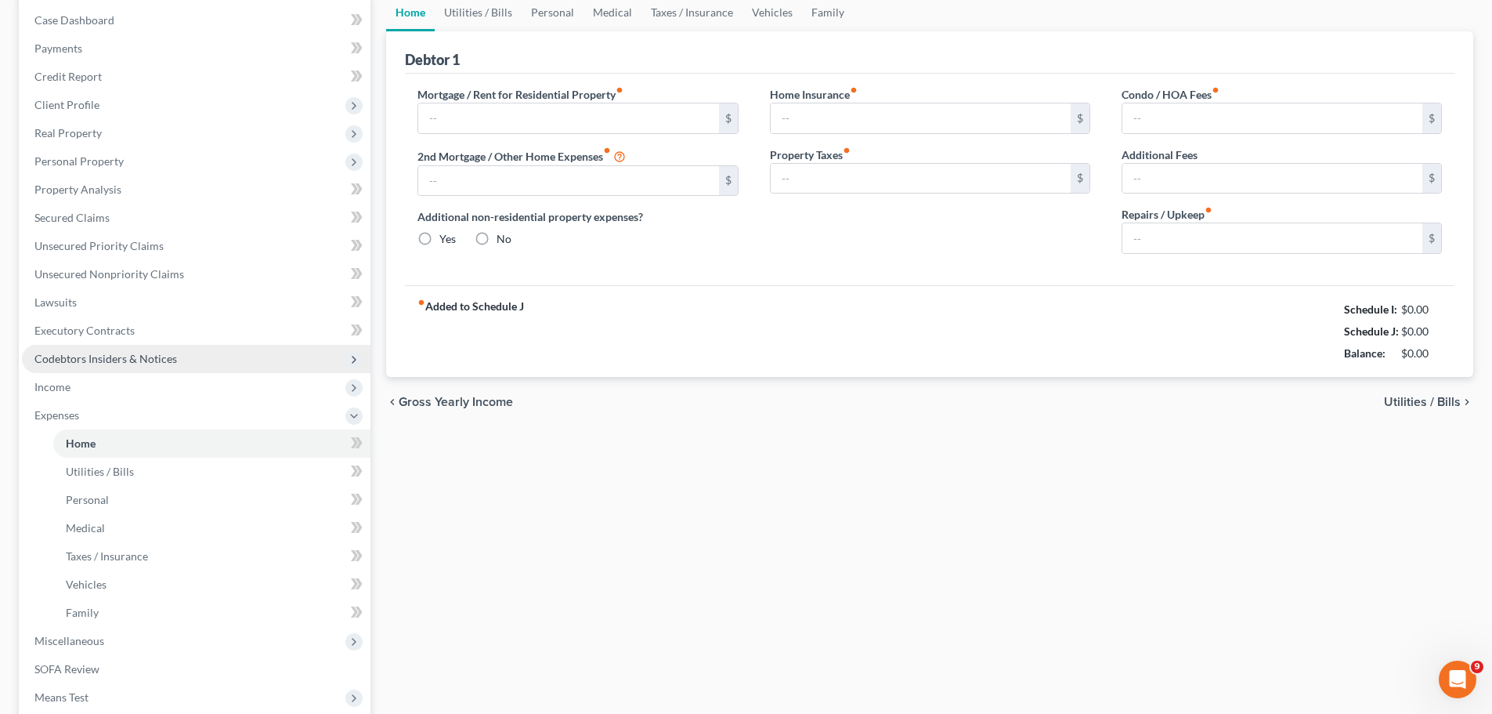
type input "0.00"
radio input "true"
type input "0.00"
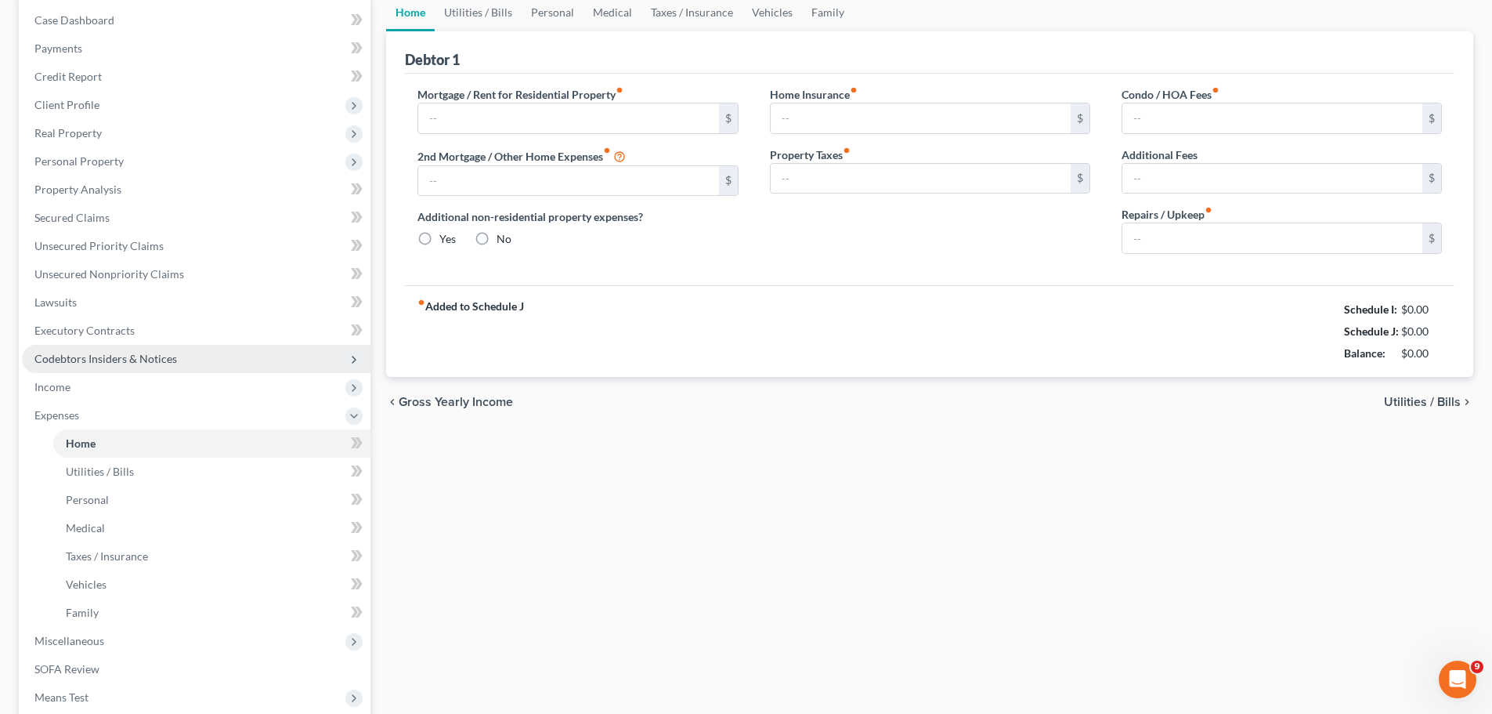
type input "0.00"
type input "100.00"
